Goal: Find specific page/section: Find specific page/section

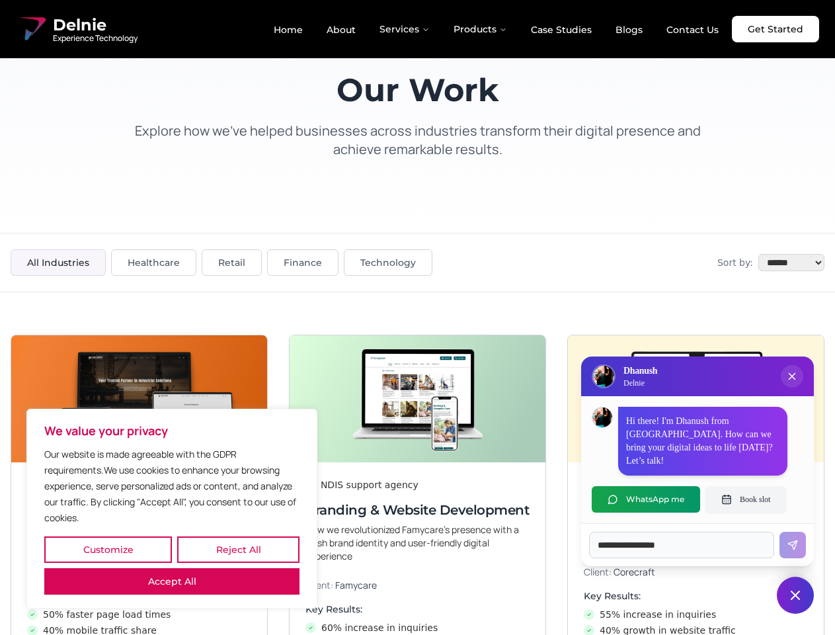
click at [108, 550] on button "Customize" at bounding box center [108, 549] width 128 height 26
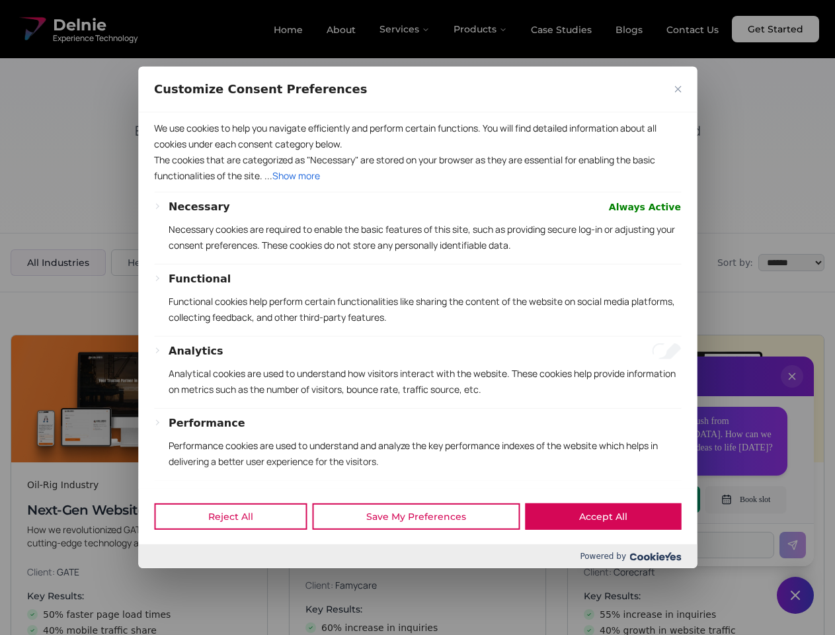
click at [238, 550] on div at bounding box center [417, 317] width 835 height 635
click at [417, 318] on p "Functional cookies help perform certain functionalities like sharing the conten…" at bounding box center [425, 310] width 513 height 32
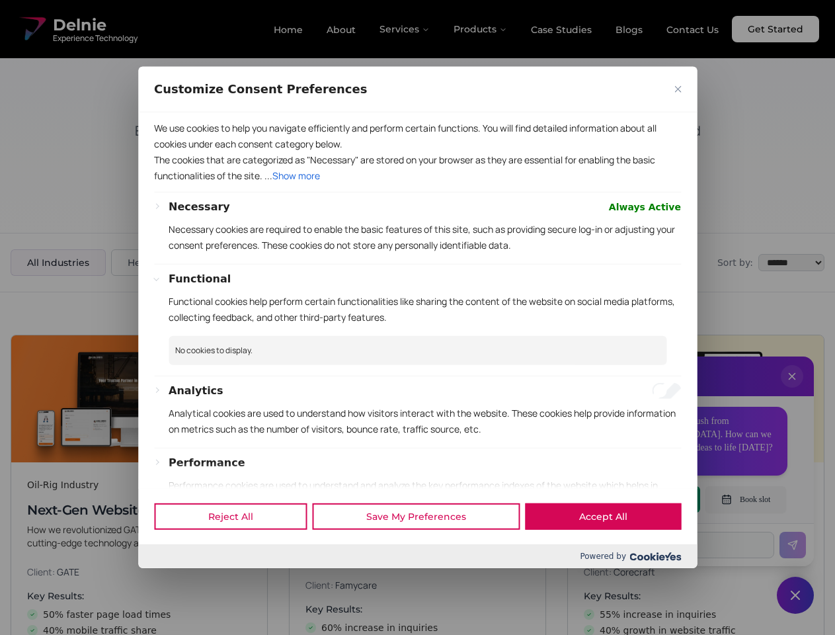
click at [792, 390] on div at bounding box center [417, 317] width 835 height 635
click at [646, 499] on div "Reject All Save My Preferences Accept All" at bounding box center [417, 516] width 559 height 56
click at [746, 499] on div at bounding box center [417, 317] width 835 height 635
click at [796, 595] on div at bounding box center [417, 317] width 835 height 635
click at [406, 29] on div at bounding box center [417, 317] width 835 height 635
